Goal: Task Accomplishment & Management: Use online tool/utility

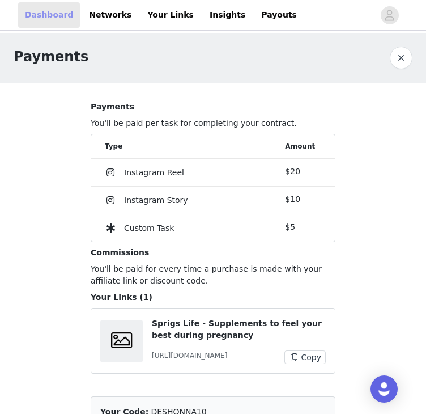
click at [46, 22] on link "Dashboard" at bounding box center [49, 14] width 62 height 25
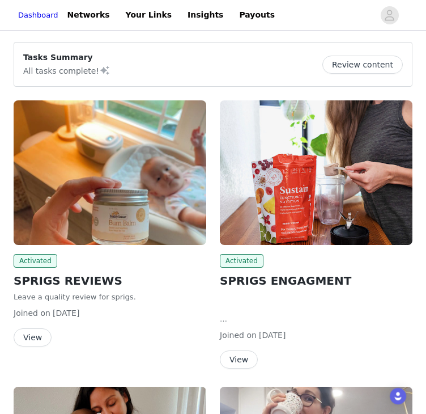
click at [380, 73] on div "Review content" at bounding box center [362, 65] width 80 height 18
click at [380, 64] on button "Review content" at bounding box center [362, 65] width 80 height 18
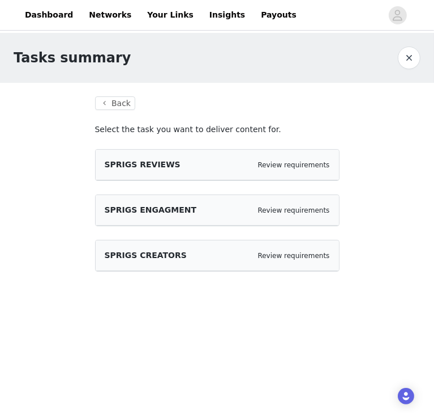
click at [198, 170] on div "SPRIGS REVIEWS Review requirements" at bounding box center [217, 165] width 225 height 12
click at [121, 99] on button "Back" at bounding box center [115, 103] width 41 height 14
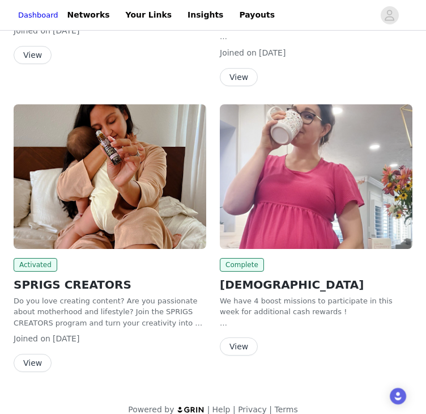
scroll to position [297, 0]
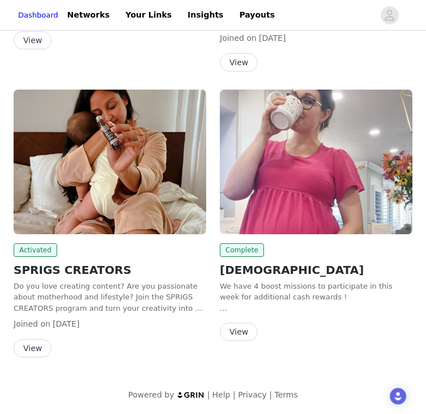
click at [242, 332] on button "View" at bounding box center [239, 331] width 38 height 18
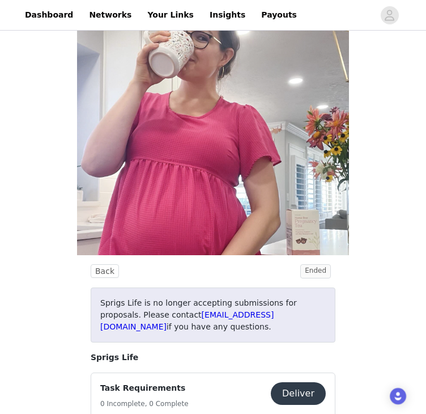
scroll to position [115, 0]
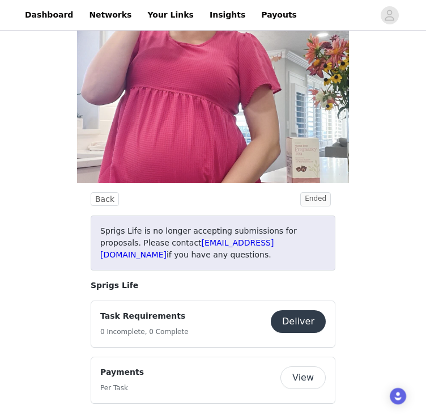
click at [291, 310] on button "Deliver" at bounding box center [298, 321] width 55 height 23
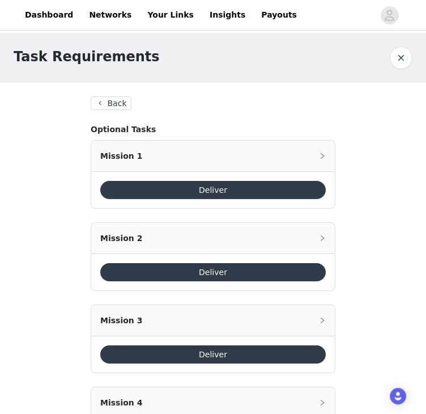
scroll to position [67, 0]
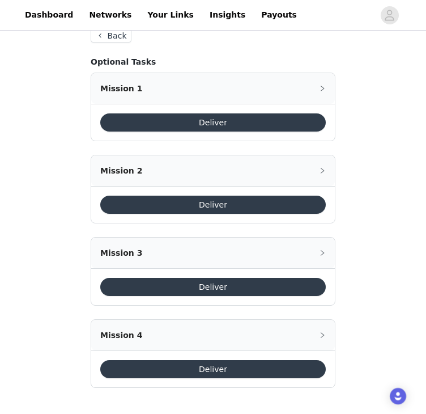
click at [215, 124] on button "Deliver" at bounding box center [212, 122] width 225 height 18
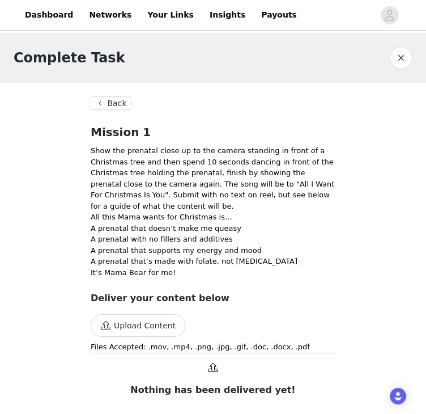
scroll to position [3, 0]
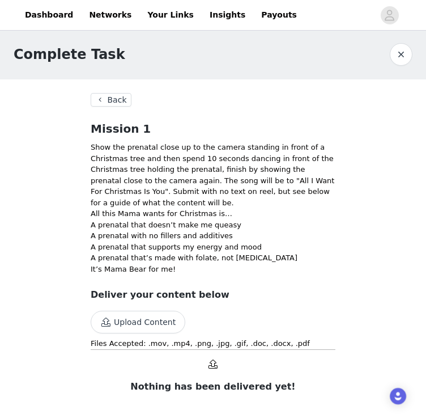
click at [103, 95] on button "Back" at bounding box center [111, 100] width 41 height 14
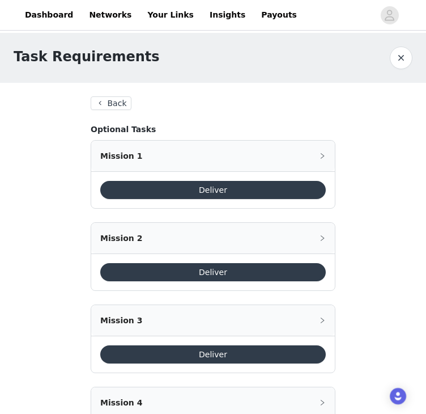
click at [116, 106] on button "Back" at bounding box center [111, 103] width 41 height 14
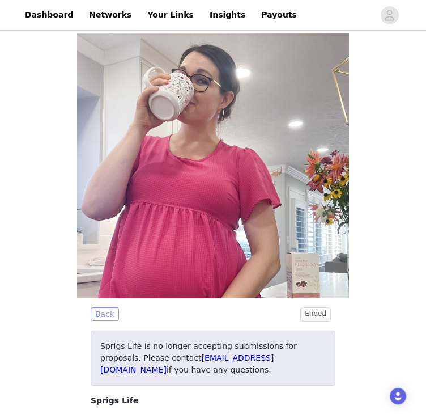
click at [100, 309] on button "Back" at bounding box center [105, 314] width 28 height 14
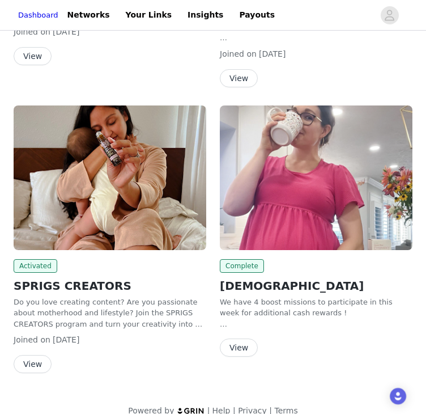
scroll to position [297, 0]
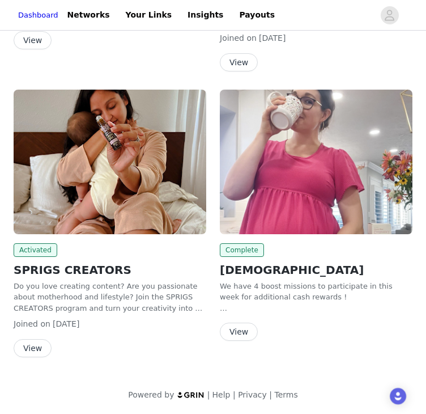
click at [38, 347] on button "View" at bounding box center [33, 348] width 38 height 18
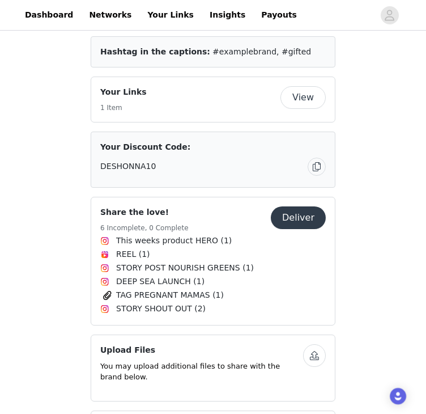
scroll to position [555, 0]
